Goal: Navigation & Orientation: Find specific page/section

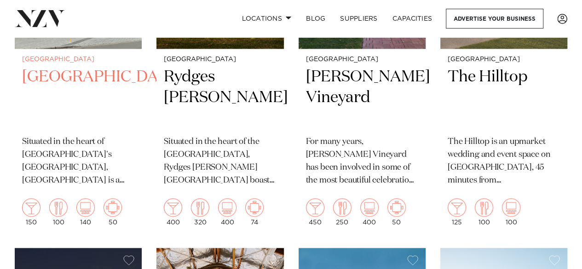
scroll to position [627, 0]
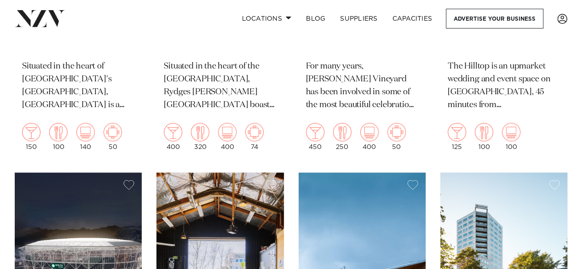
click at [58, 60] on p "Situated in the heart of [GEOGRAPHIC_DATA]'s [GEOGRAPHIC_DATA], [GEOGRAPHIC_DAT…" at bounding box center [78, 86] width 112 height 52
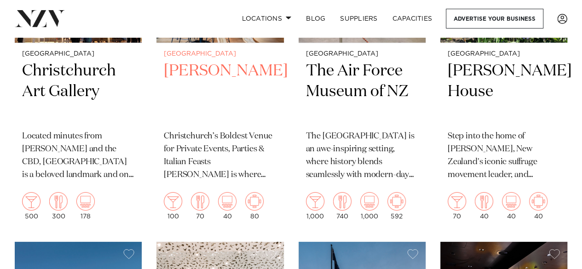
scroll to position [1303, 0]
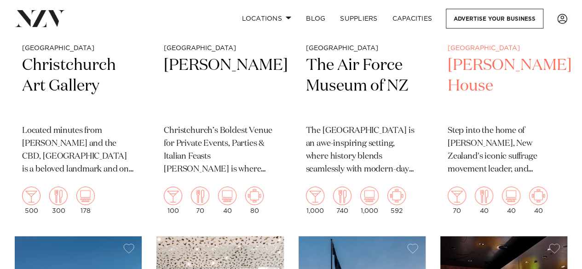
click at [469, 62] on h2 "[PERSON_NAME] House" at bounding box center [504, 86] width 112 height 62
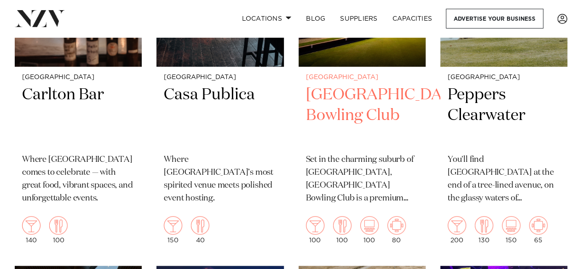
scroll to position [1909, 0]
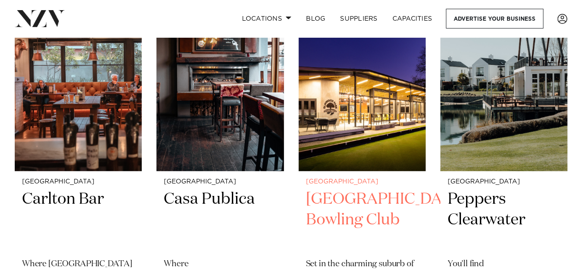
click at [328, 197] on h2 "[GEOGRAPHIC_DATA] Bowling Club" at bounding box center [362, 220] width 112 height 62
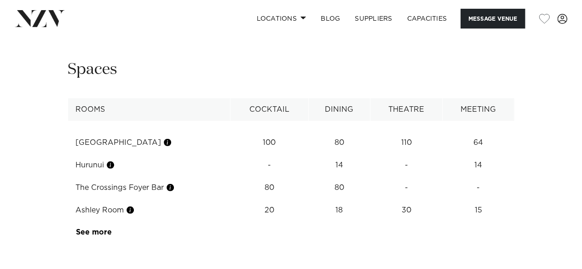
scroll to position [1208, 0]
click at [90, 228] on link "See more" at bounding box center [112, 231] width 72 height 7
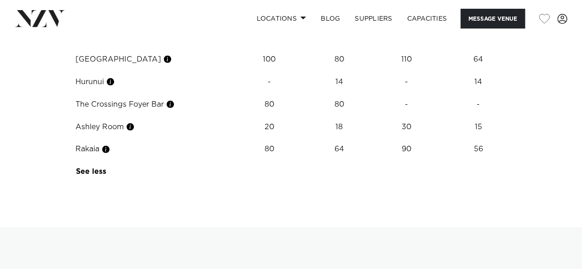
scroll to position [1105, 0]
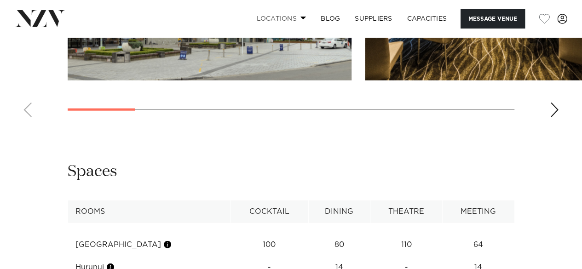
click at [295, 19] on link "Locations" at bounding box center [281, 19] width 64 height 20
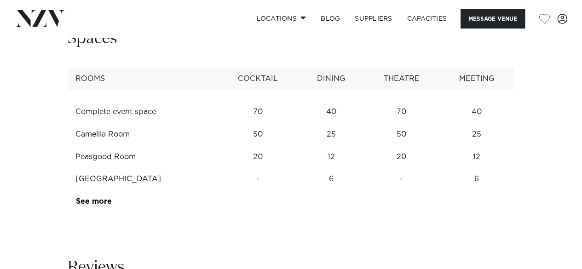
scroll to position [1249, 0]
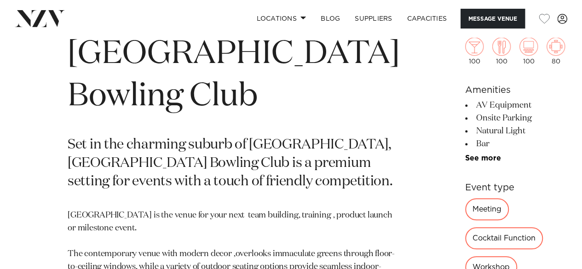
scroll to position [326, 0]
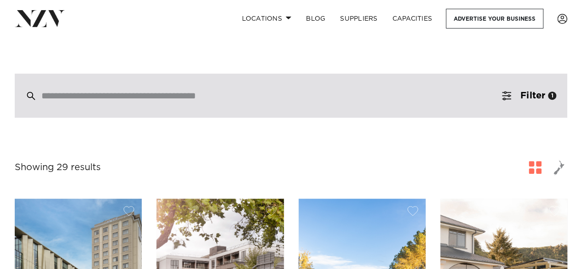
scroll to position [230, 0]
